Goal: Communication & Community: Share content

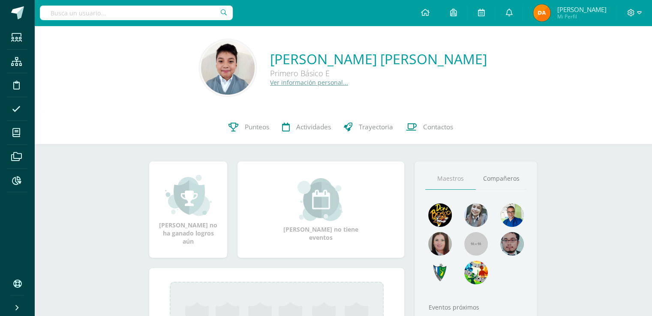
click at [186, 14] on input "text" at bounding box center [136, 13] width 193 height 15
type input "alvarado cruz"
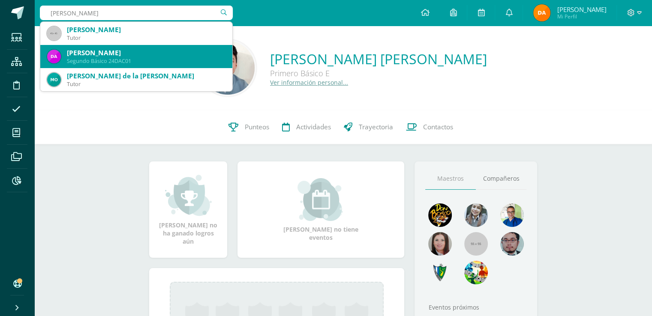
click at [144, 59] on div "Segundo Básico 24DAC01" at bounding box center [146, 60] width 159 height 7
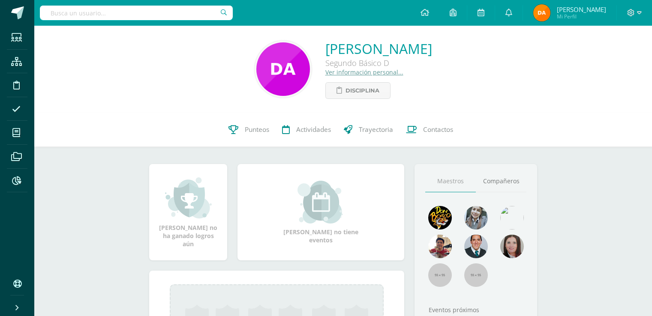
click at [456, 132] on link "Contactos" at bounding box center [430, 130] width 60 height 34
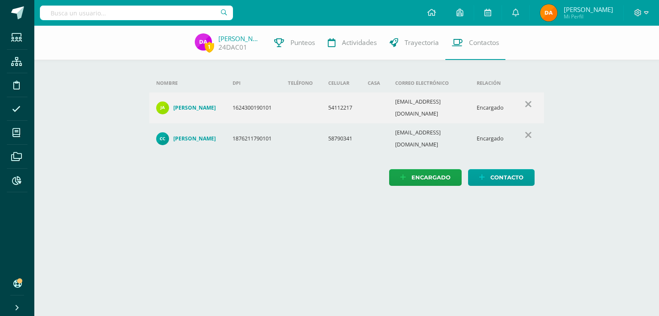
click at [190, 6] on input "text" at bounding box center [136, 13] width 193 height 15
drag, startPoint x: 131, startPoint y: 13, endPoint x: 33, endPoint y: 18, distance: 98.3
click at [33, 18] on body "Estudiantes Estructura Disciplina Asistencia Mis cursos Archivos Reportes Sopor…" at bounding box center [329, 101] width 659 height 203
click at [120, 6] on input "JUAN NAVICHOC" at bounding box center [136, 13] width 193 height 15
drag, startPoint x: 121, startPoint y: 12, endPoint x: 44, endPoint y: 21, distance: 77.3
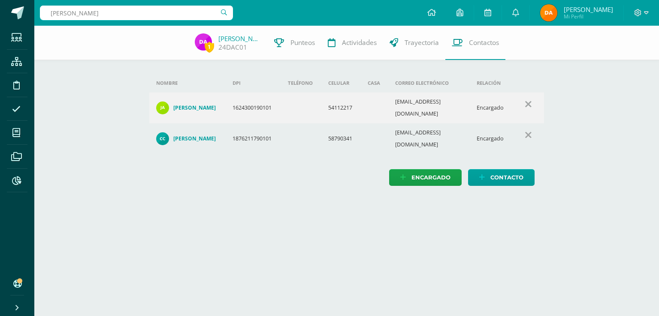
click at [44, 21] on div "JUAN NAVICHOC JUAN NAVICHOC" at bounding box center [136, 13] width 193 height 26
type input "ALVARADO CRUZ"
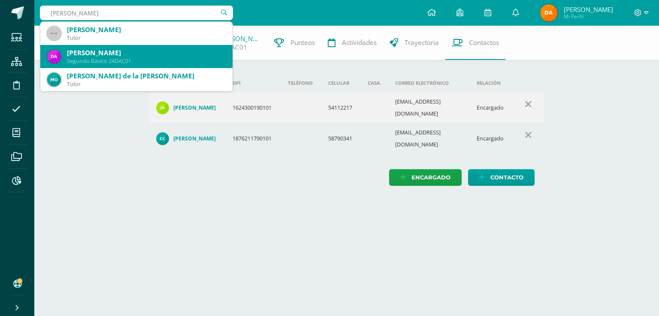
click at [68, 54] on div "[PERSON_NAME]" at bounding box center [146, 52] width 159 height 9
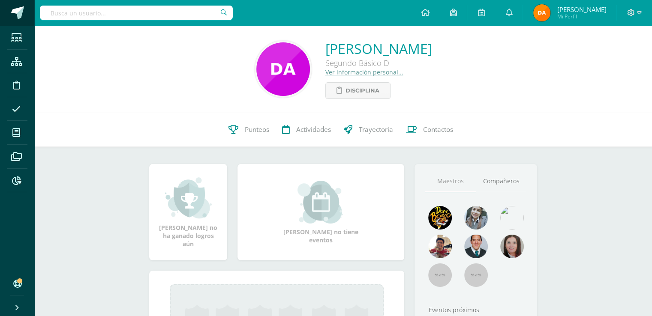
click at [6, 9] on link at bounding box center [17, 13] width 34 height 26
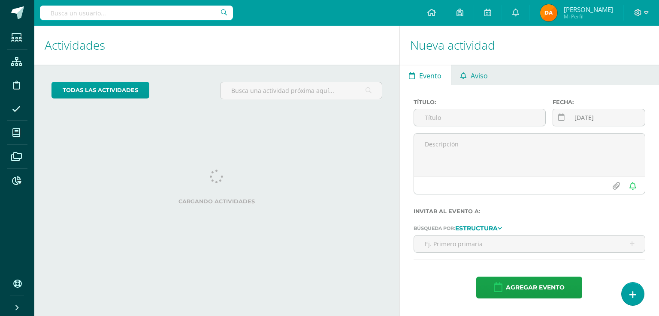
click at [480, 80] on span "Aviso" at bounding box center [478, 76] width 17 height 21
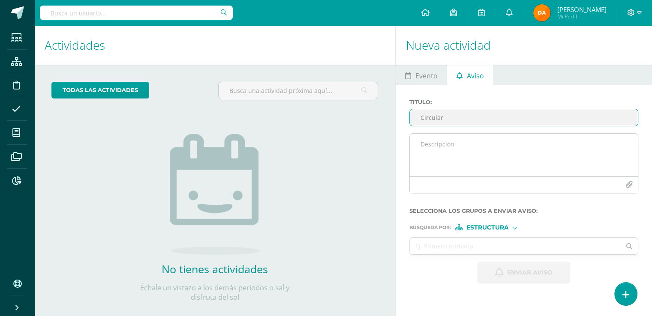
type input "Circular"
click at [479, 155] on textarea at bounding box center [524, 155] width 228 height 43
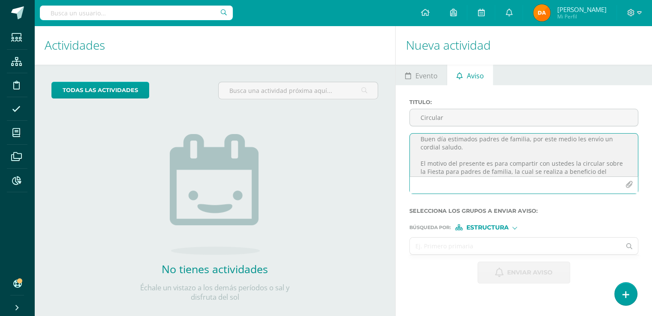
scroll to position [13, 0]
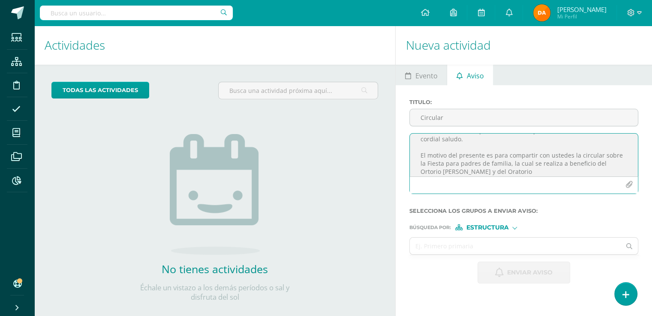
click at [439, 170] on textarea "Buen día estimados padres de familia, por este medio les envío un cordial salud…" at bounding box center [524, 155] width 228 height 43
click at [550, 171] on textarea "Buen día estimados padres de familia, por este medio les envío un cordial salud…" at bounding box center [524, 155] width 228 height 43
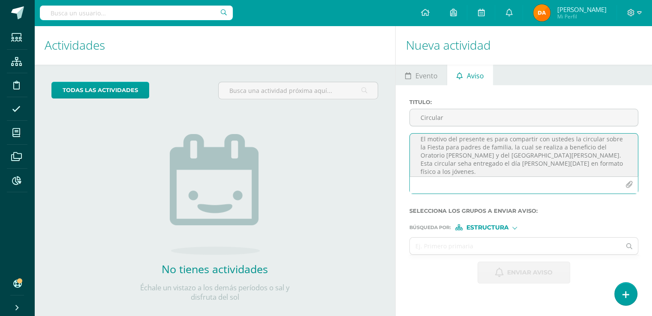
click at [460, 169] on textarea "Buen día estimados padres de familia, por este medio les envío un cordial salud…" at bounding box center [524, 155] width 228 height 43
click at [461, 167] on textarea "Buen día estimados padres de familia, por este medio les envío un cordial salud…" at bounding box center [524, 155] width 228 height 43
click at [458, 166] on textarea "Buen día estimados padres de familia, por este medio les envío un cordial salud…" at bounding box center [524, 155] width 228 height 43
click at [462, 165] on textarea "Buen día estimados padres de familia, por este medio les envío un cordial salud…" at bounding box center [524, 155] width 228 height 43
click at [465, 164] on textarea "Buen día estimados padres de familia, por este medio les envío un cordial salud…" at bounding box center [524, 155] width 228 height 43
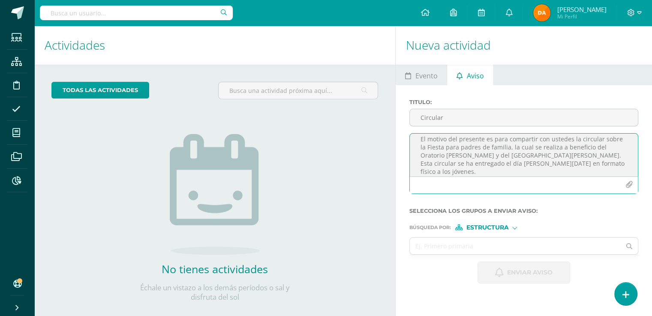
click at [466, 175] on textarea "Buen día estimados padres de familia, por este medio les envío un cordial salud…" at bounding box center [524, 155] width 228 height 43
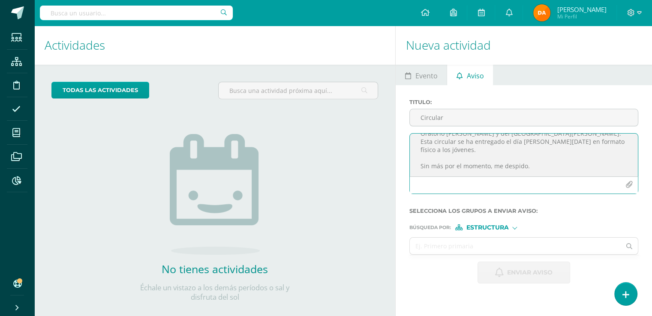
scroll to position [52, 0]
type textarea "Buen día estimados padres de familia, por este medio les envío un cordial salud…"
click at [624, 182] on button "button" at bounding box center [629, 185] width 17 height 17
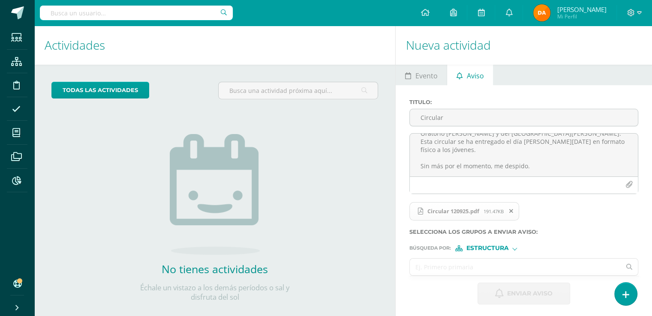
click at [535, 260] on input "text" at bounding box center [515, 267] width 211 height 17
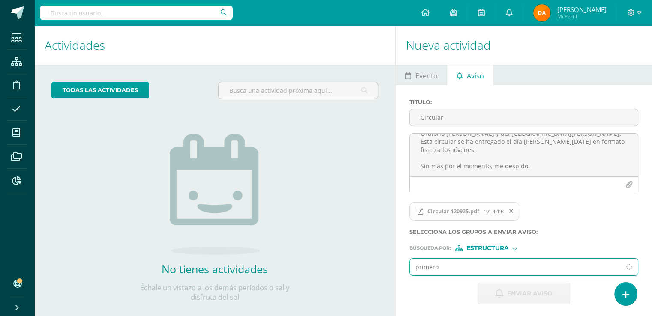
scroll to position [13, 0]
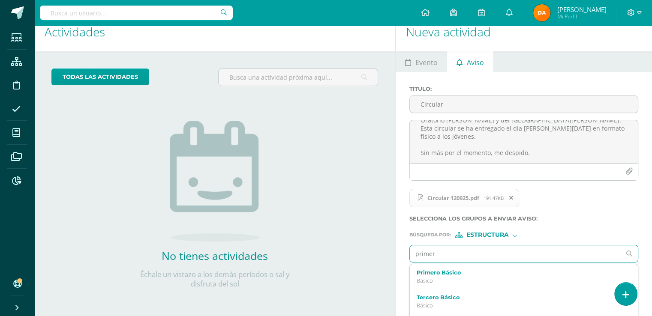
type input "primero"
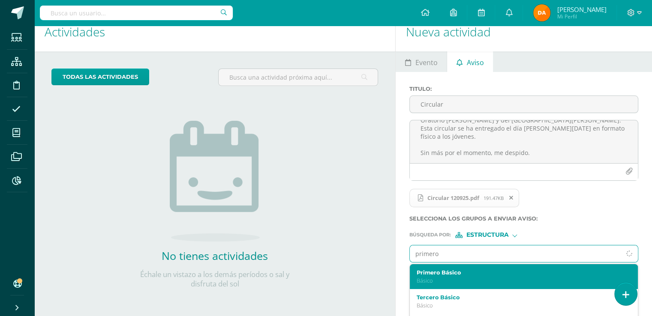
click at [472, 277] on p "Básico" at bounding box center [519, 280] width 205 height 7
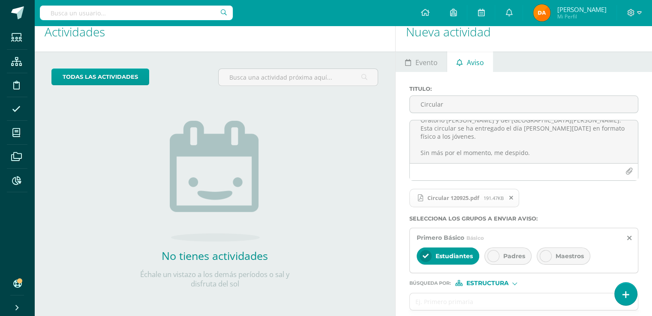
drag, startPoint x: 490, startPoint y: 260, endPoint x: 539, endPoint y: 260, distance: 48.9
click at [491, 260] on div at bounding box center [493, 256] width 12 height 12
click at [588, 256] on div "Maestros" at bounding box center [564, 256] width 54 height 17
click at [545, 298] on input "text" at bounding box center [515, 302] width 211 height 17
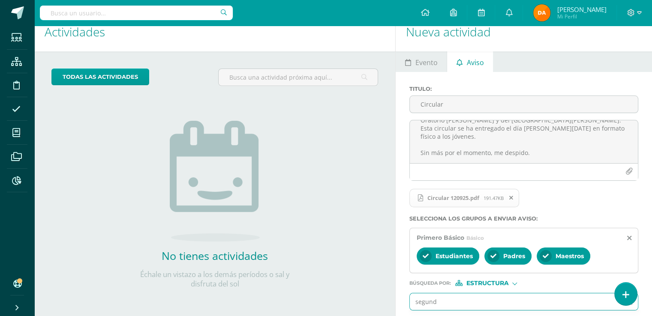
type input "segundo"
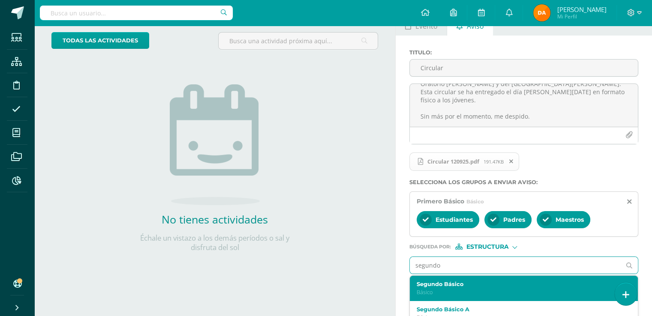
click at [492, 290] on p "Básico" at bounding box center [519, 292] width 205 height 7
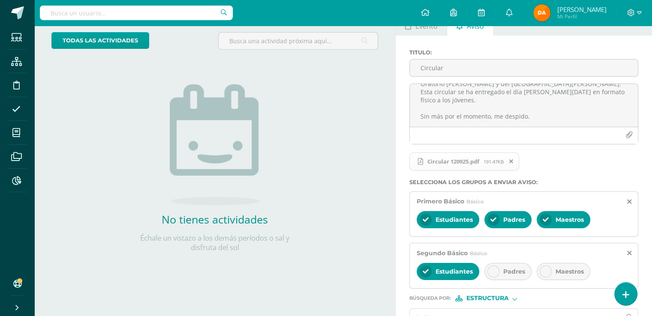
click at [523, 262] on div "Estudiantes Padres Maestros" at bounding box center [524, 272] width 214 height 21
click at [497, 277] on div "Padres" at bounding box center [507, 271] width 47 height 17
click at [573, 269] on span "Maestros" at bounding box center [570, 272] width 28 height 8
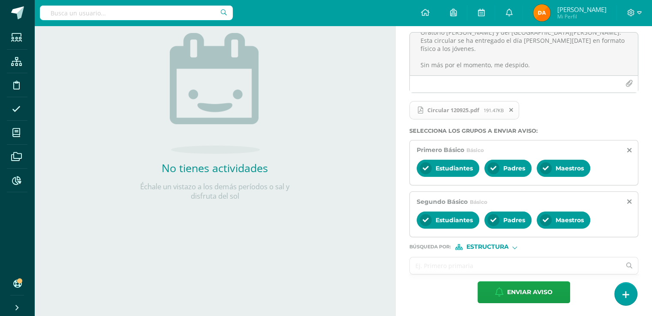
click at [543, 265] on input "text" at bounding box center [515, 266] width 211 height 17
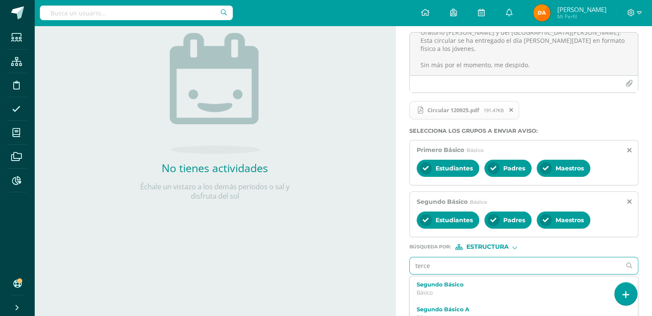
type input "tercer"
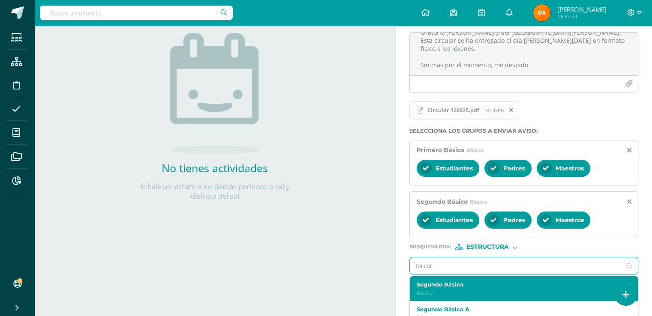
scroll to position [137, 0]
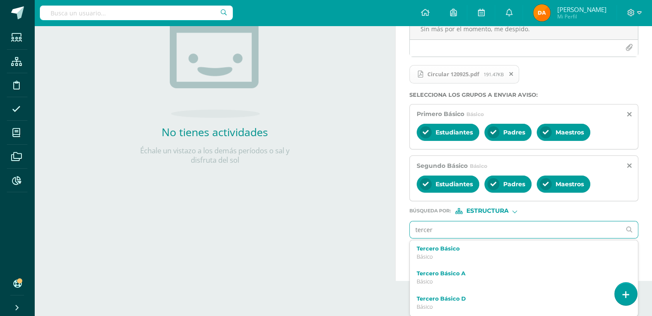
click at [523, 247] on label "Tercero Básico" at bounding box center [519, 249] width 205 height 6
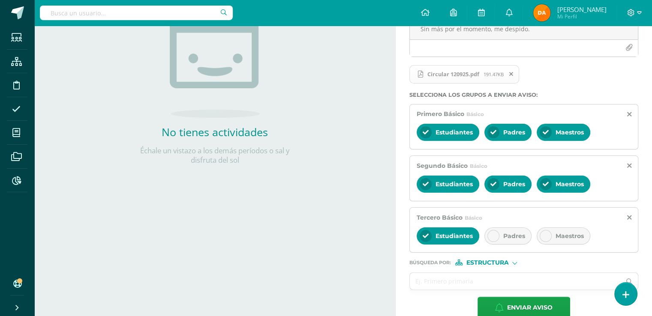
click at [517, 244] on div "Estudiantes Padres Maestros" at bounding box center [524, 237] width 214 height 21
click at [529, 235] on div "Padres" at bounding box center [507, 236] width 47 height 17
click at [576, 237] on span "Maestros" at bounding box center [570, 236] width 28 height 8
click at [562, 274] on input "text" at bounding box center [515, 281] width 211 height 17
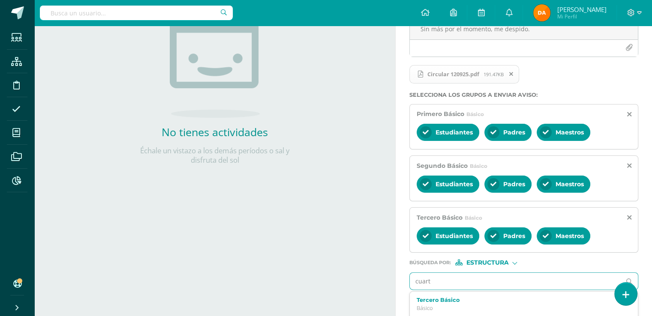
type input "cuarto"
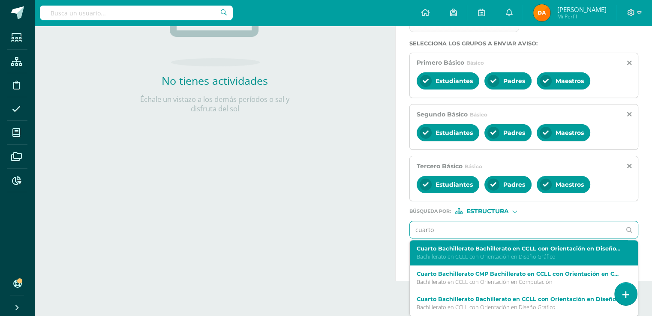
click at [554, 259] on p "Bachillerato en CCLL con Orientación en Diseño Gráfico" at bounding box center [519, 256] width 205 height 7
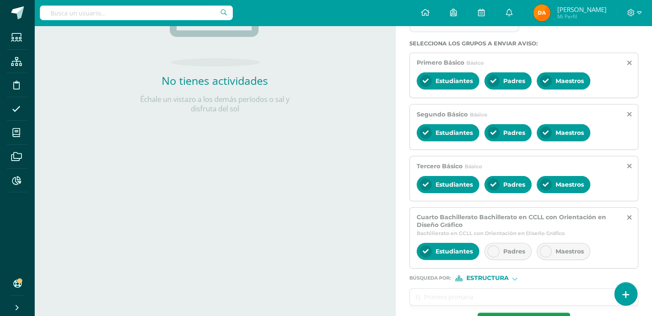
click at [524, 248] on span "Padres" at bounding box center [514, 252] width 22 height 8
click at [541, 247] on div at bounding box center [546, 252] width 12 height 12
click at [540, 294] on input "text" at bounding box center [515, 297] width 211 height 17
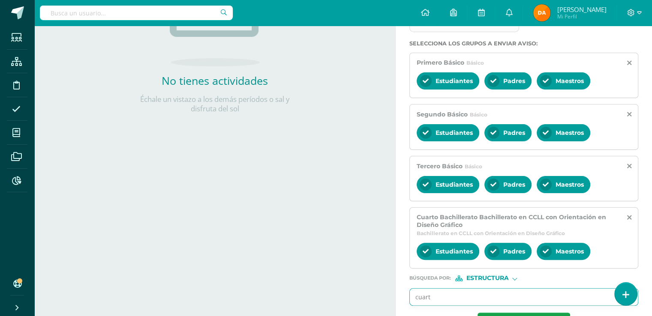
type input "cuarto"
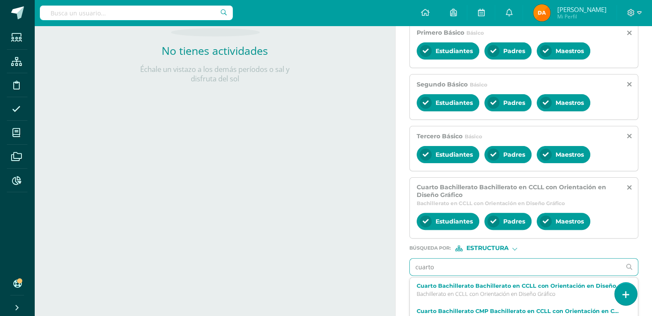
scroll to position [43, 0]
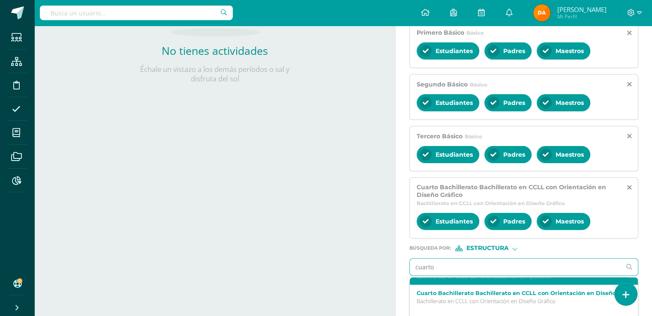
click at [577, 278] on div "Cuarto Bachillerato CMP Bachillerato en CCLL con Orientación en Computación Bac…" at bounding box center [524, 272] width 228 height 25
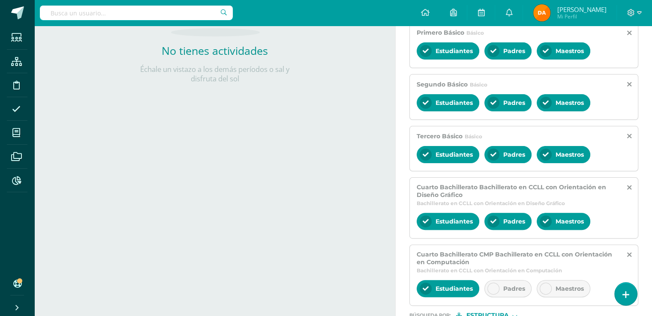
scroll to position [0, 0]
drag, startPoint x: 511, startPoint y: 283, endPoint x: 572, endPoint y: 283, distance: 60.9
click at [513, 285] on span "Padres" at bounding box center [514, 289] width 22 height 8
click at [573, 285] on span "Maestros" at bounding box center [570, 289] width 28 height 8
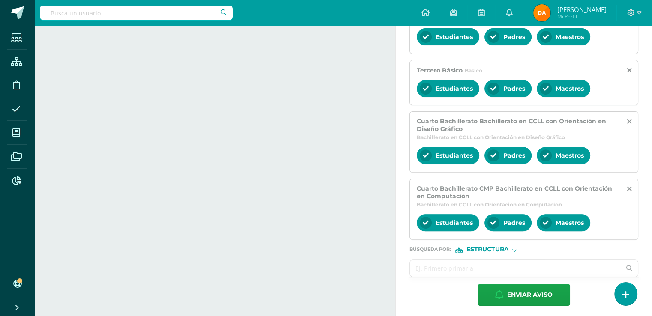
click at [571, 270] on input "text" at bounding box center [515, 268] width 211 height 17
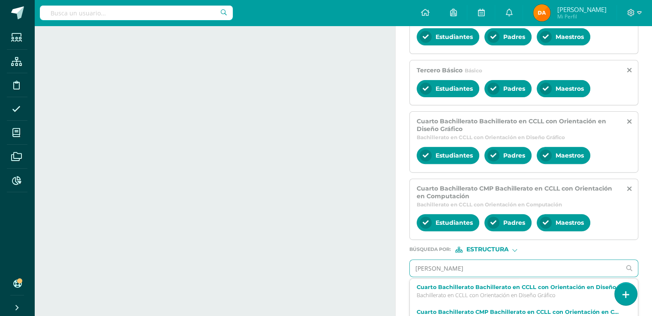
type input "quinto"
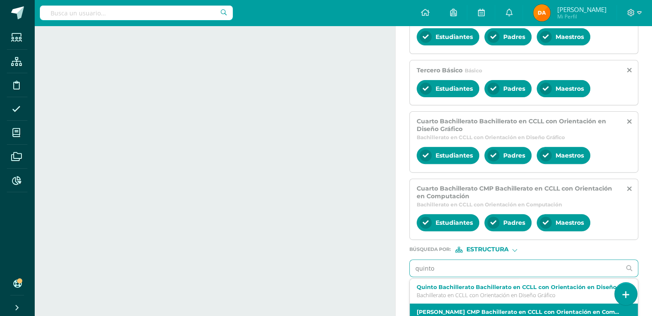
click at [573, 309] on label "[PERSON_NAME] CMP Bachillerato en CCLL con Orientación en Computación" at bounding box center [519, 312] width 205 height 6
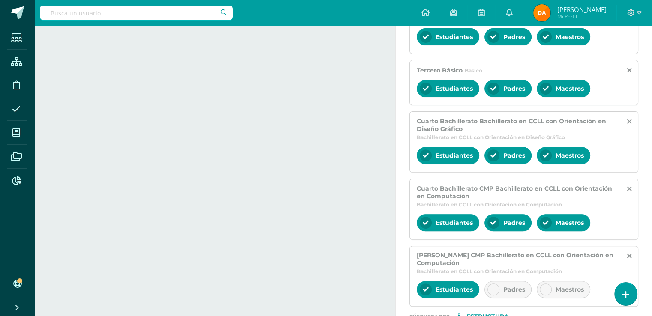
click at [522, 287] on span "Padres" at bounding box center [514, 290] width 22 height 8
click at [549, 287] on icon at bounding box center [546, 290] width 6 height 6
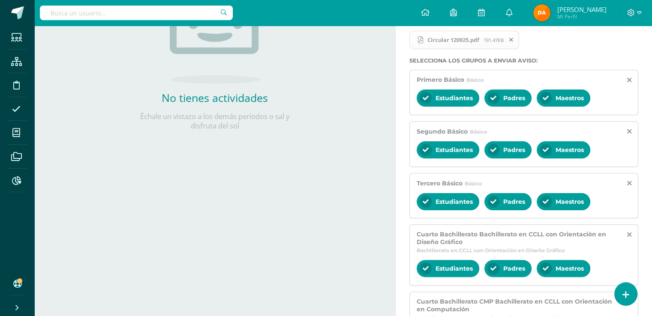
scroll to position [351, 0]
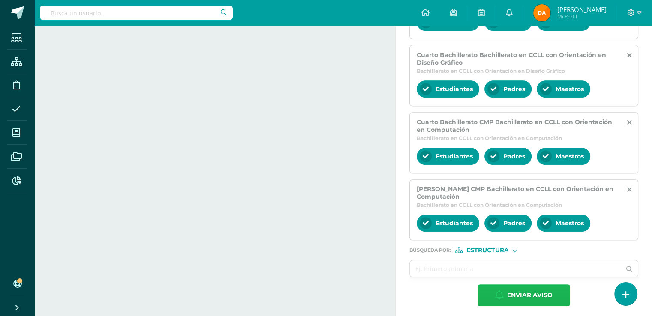
click at [520, 299] on span "Enviar aviso" at bounding box center [529, 295] width 45 height 21
